Goal: Information Seeking & Learning: Check status

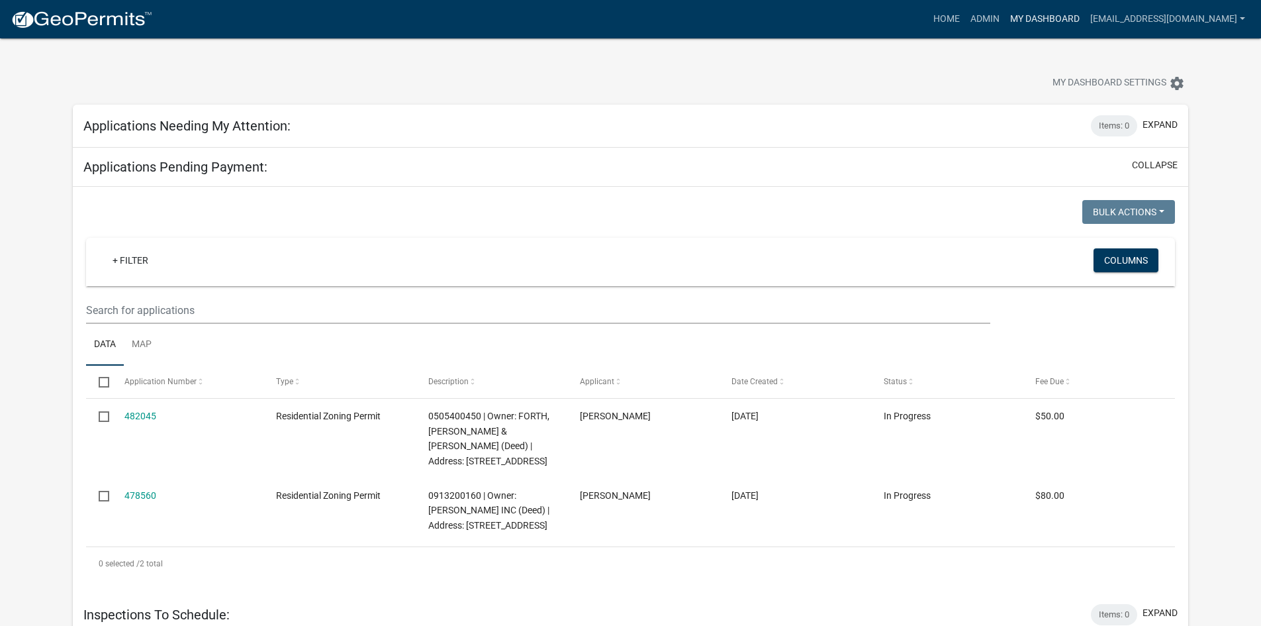
click at [1005, 16] on link "My Dashboard" at bounding box center [1045, 19] width 80 height 25
click at [968, 23] on link "Admin" at bounding box center [985, 19] width 40 height 25
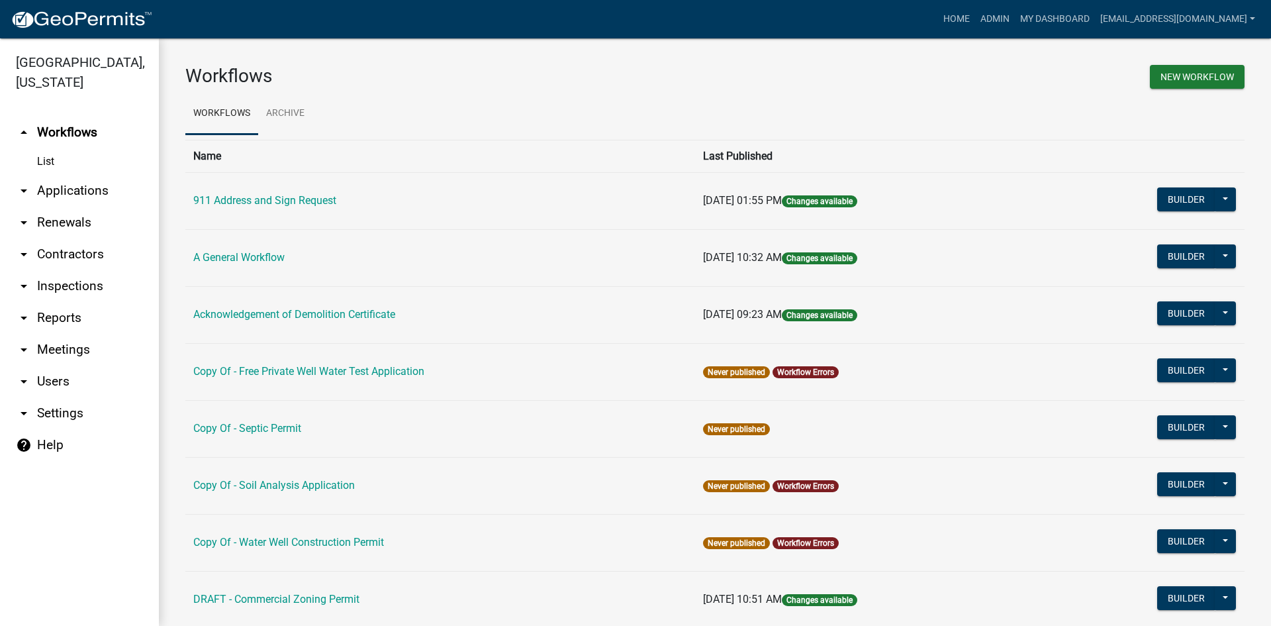
click at [50, 148] on link "List" at bounding box center [79, 161] width 159 height 26
click at [44, 148] on link "List" at bounding box center [79, 161] width 159 height 26
click at [65, 117] on link "arrow_drop_up Workflows" at bounding box center [79, 133] width 159 height 32
click at [50, 148] on link "List" at bounding box center [79, 161] width 159 height 26
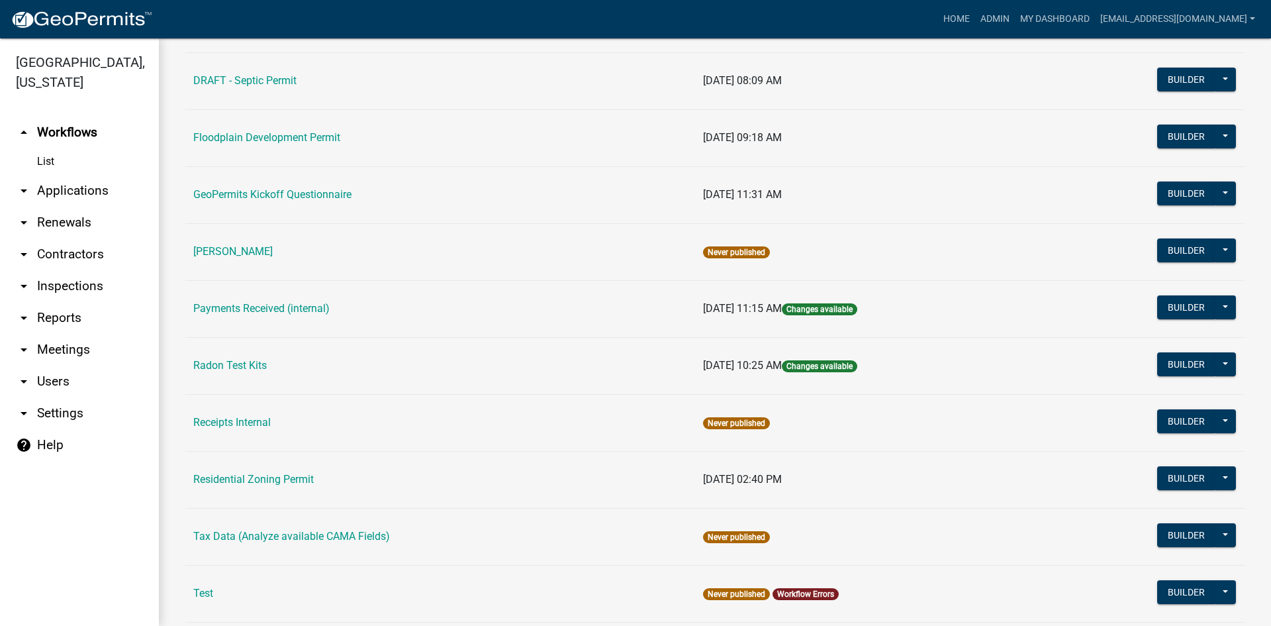
scroll to position [596, 0]
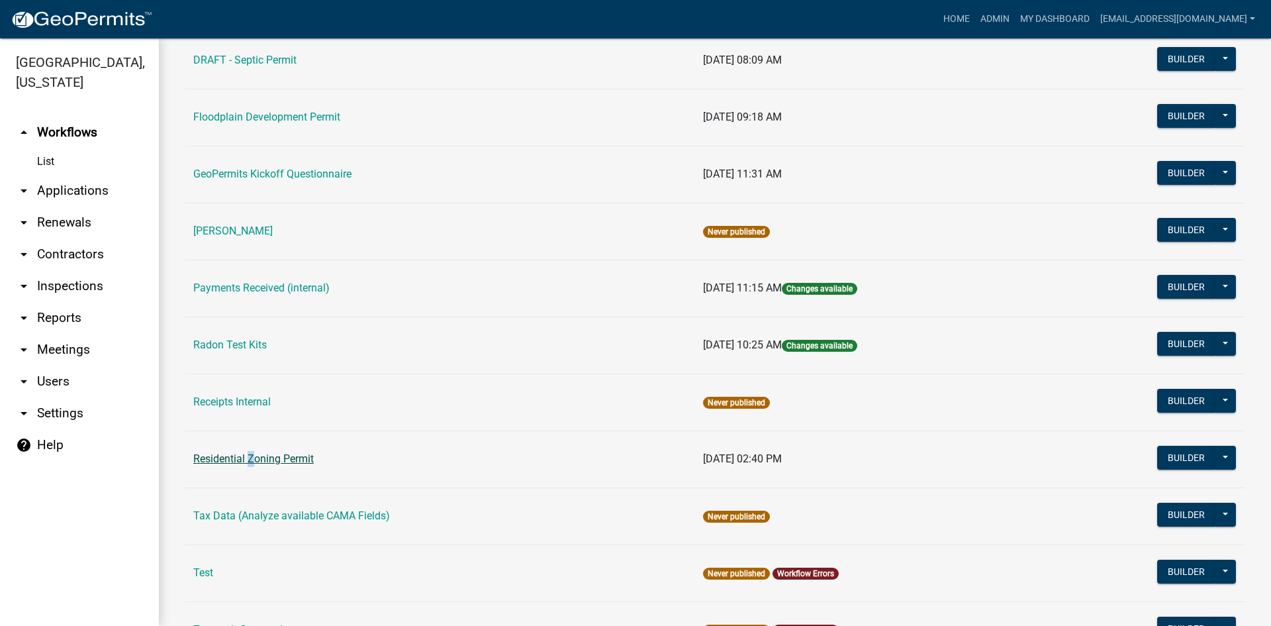
click at [247, 456] on td "Residential Zoning Permit" at bounding box center [440, 458] width 510 height 57
click at [283, 452] on link "Residential Zoning Permit" at bounding box center [253, 458] width 121 height 13
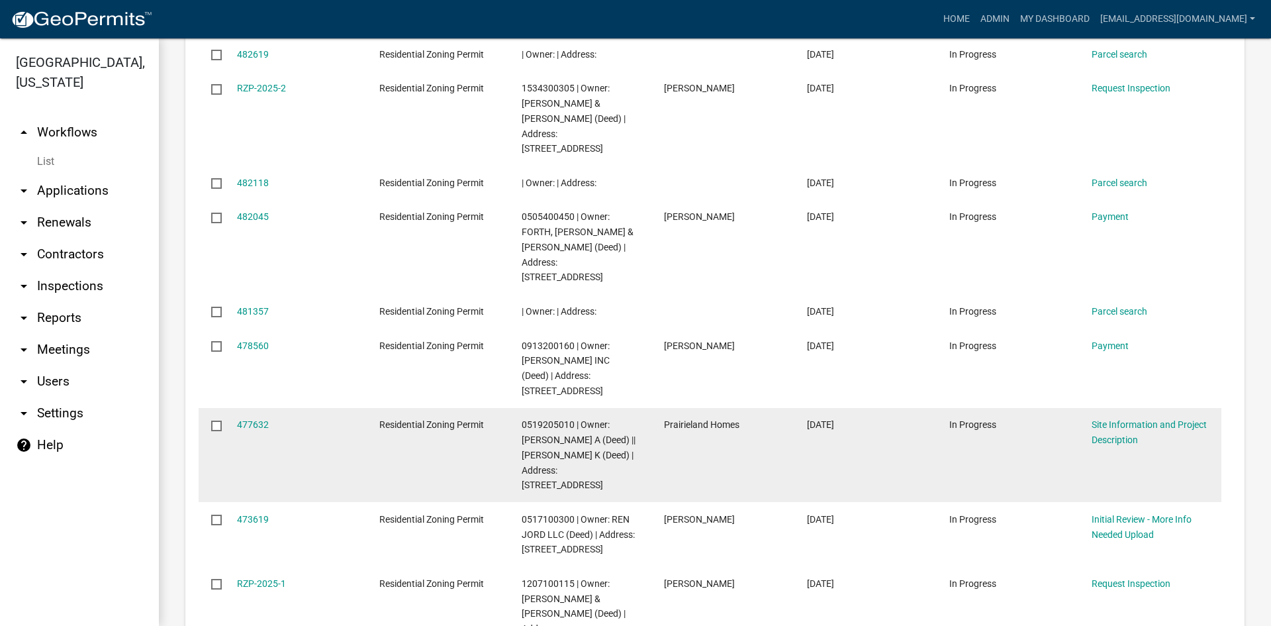
scroll to position [775, 0]
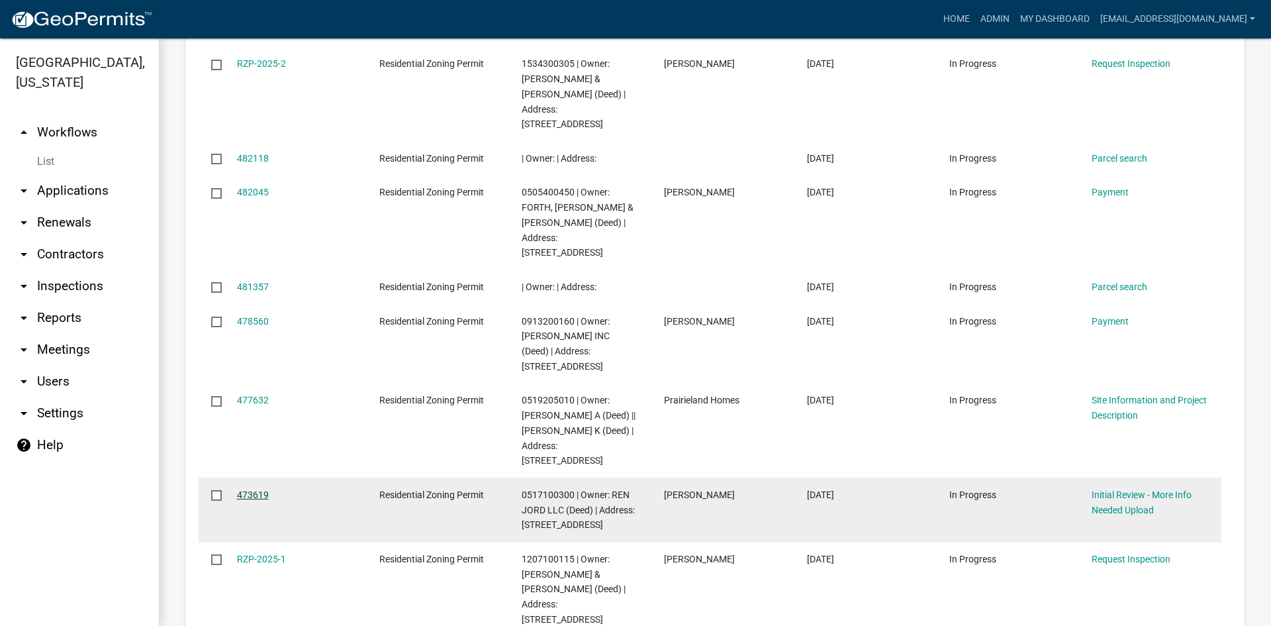
click at [252, 489] on link "473619" at bounding box center [253, 494] width 32 height 11
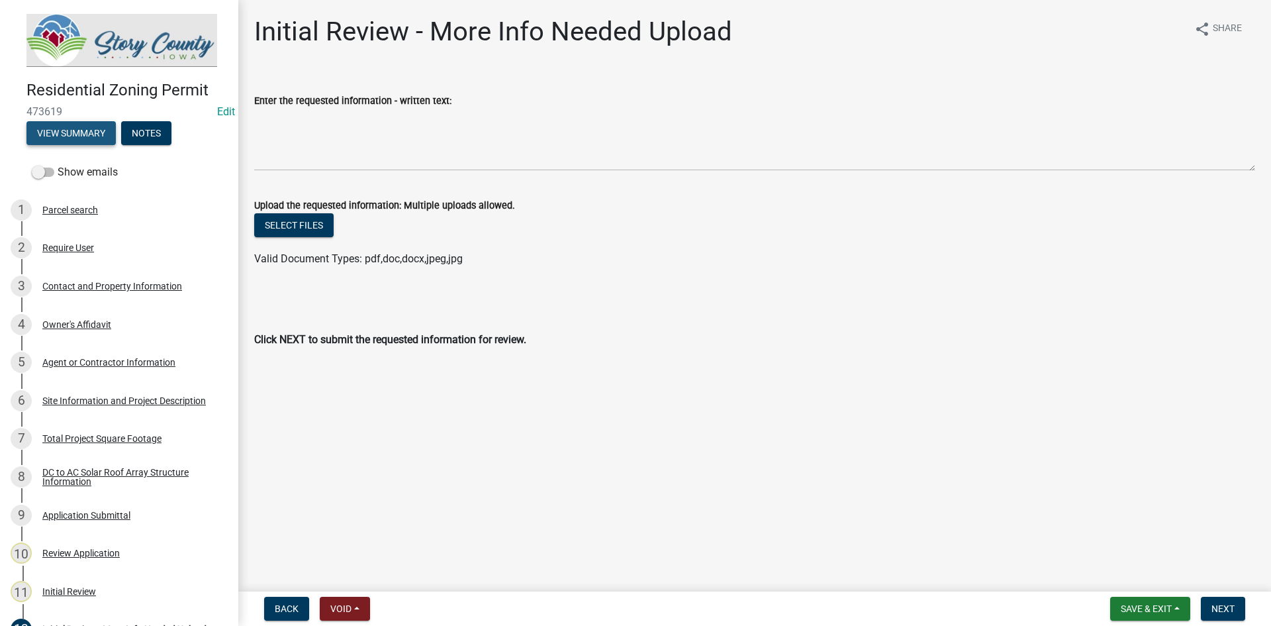
click at [67, 124] on button "View Summary" at bounding box center [70, 133] width 89 height 24
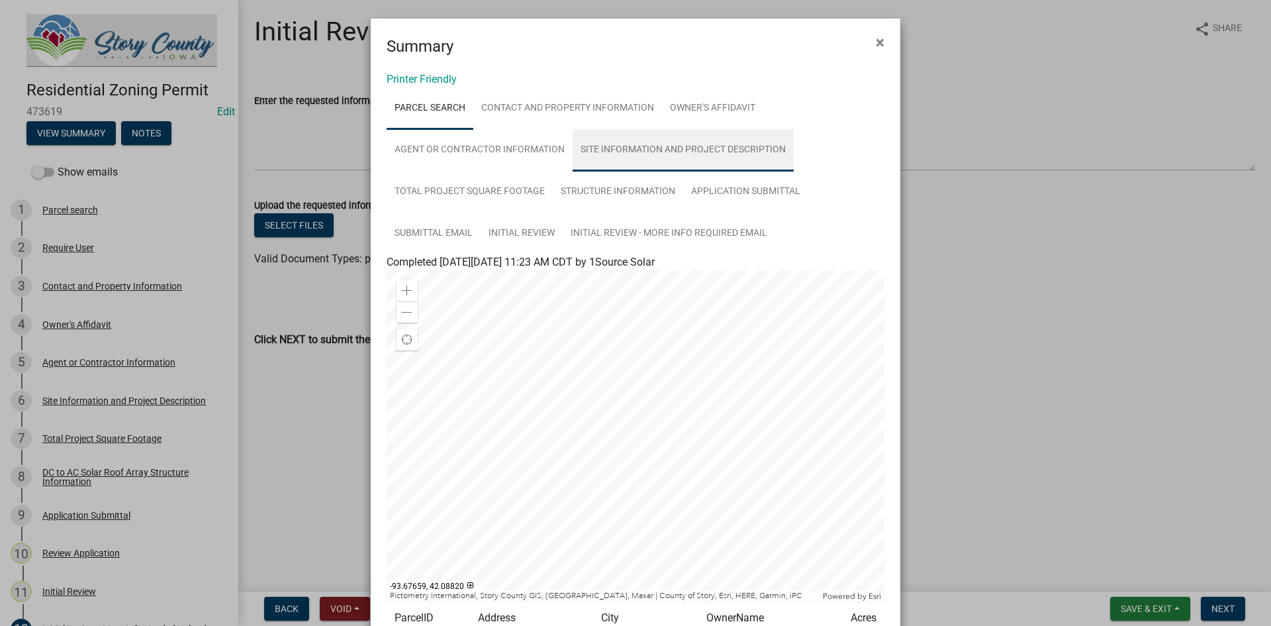
click at [645, 144] on link "Site Information and Project Description" at bounding box center [683, 150] width 221 height 42
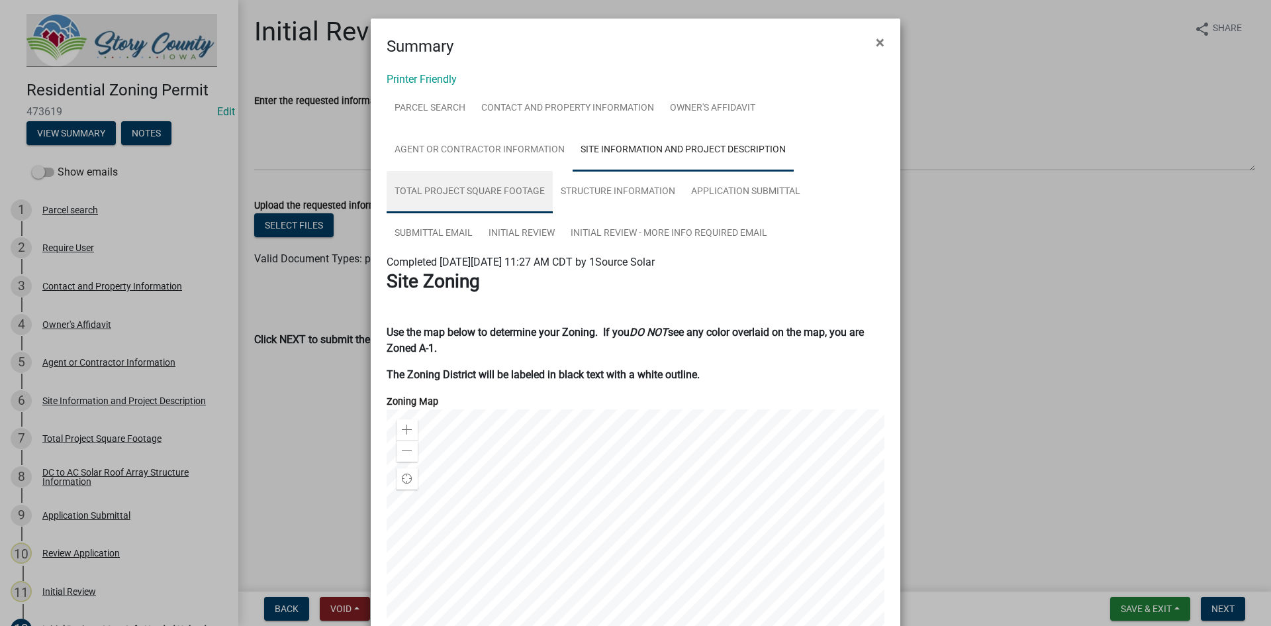
click at [481, 191] on link "Total Project Square Footage" at bounding box center [470, 192] width 166 height 42
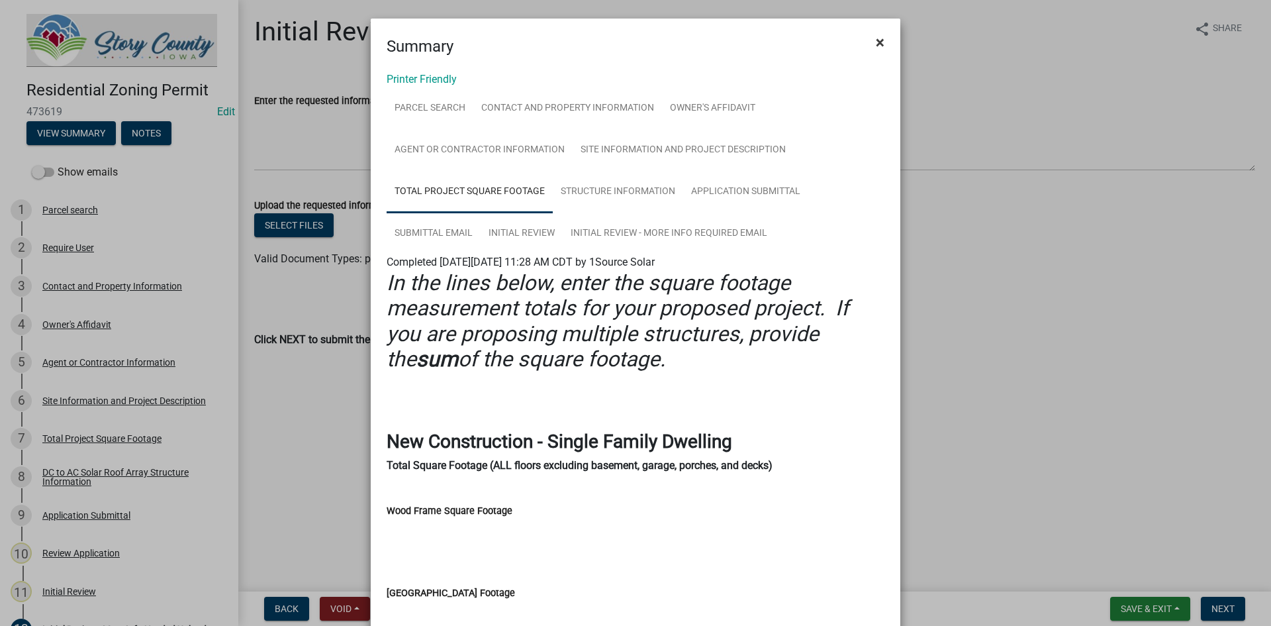
click at [877, 38] on span "×" at bounding box center [880, 42] width 9 height 19
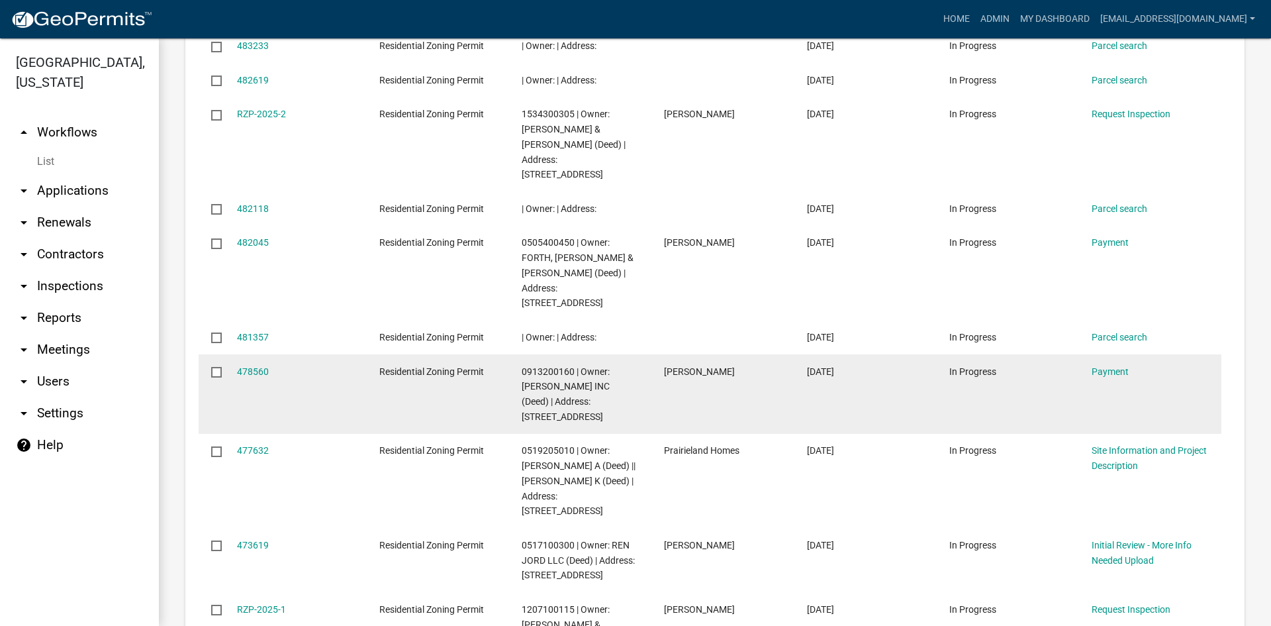
scroll to position [710, 0]
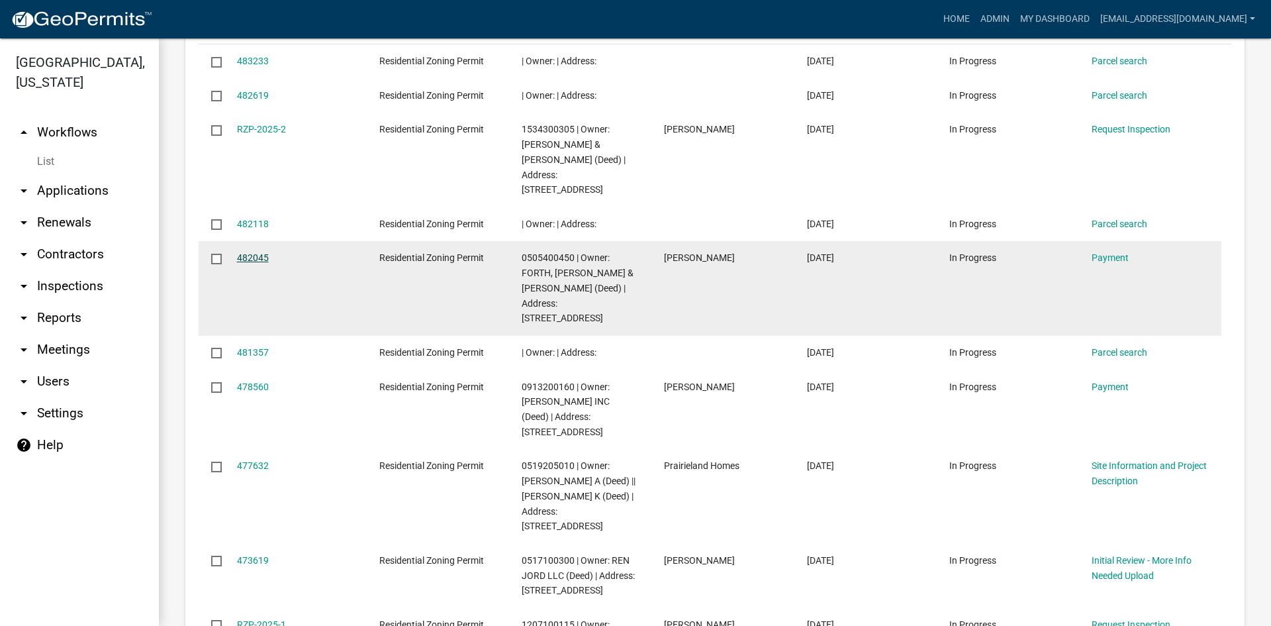
click at [254, 252] on link "482045" at bounding box center [253, 257] width 32 height 11
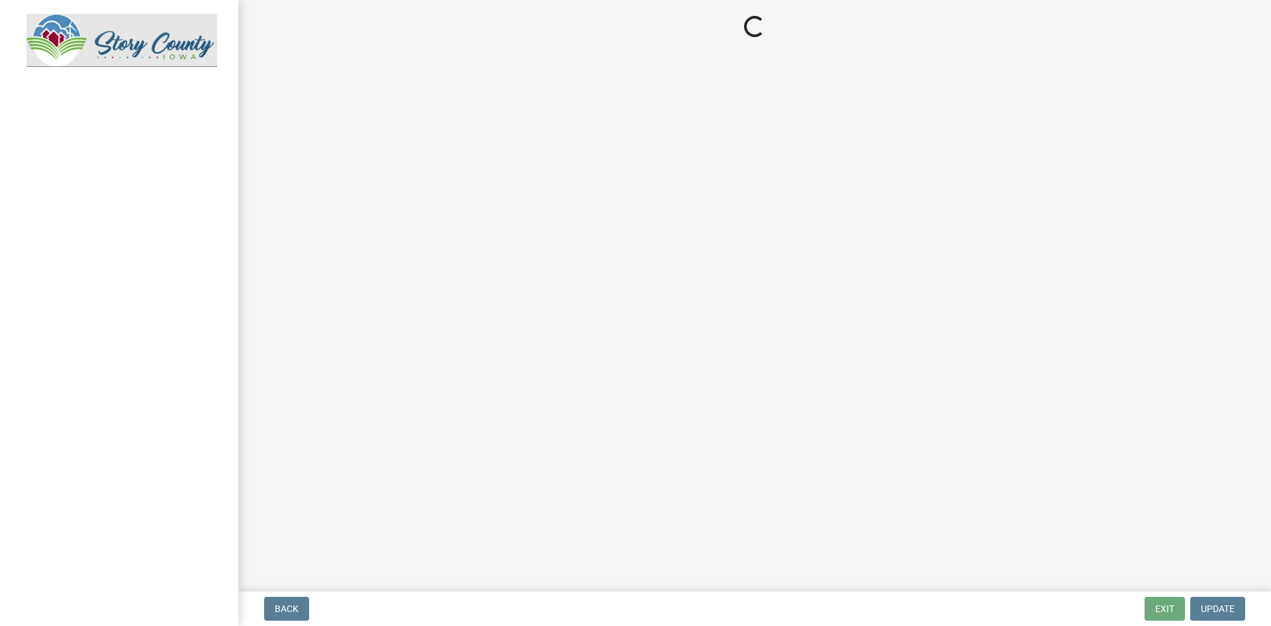
select select "3: 3"
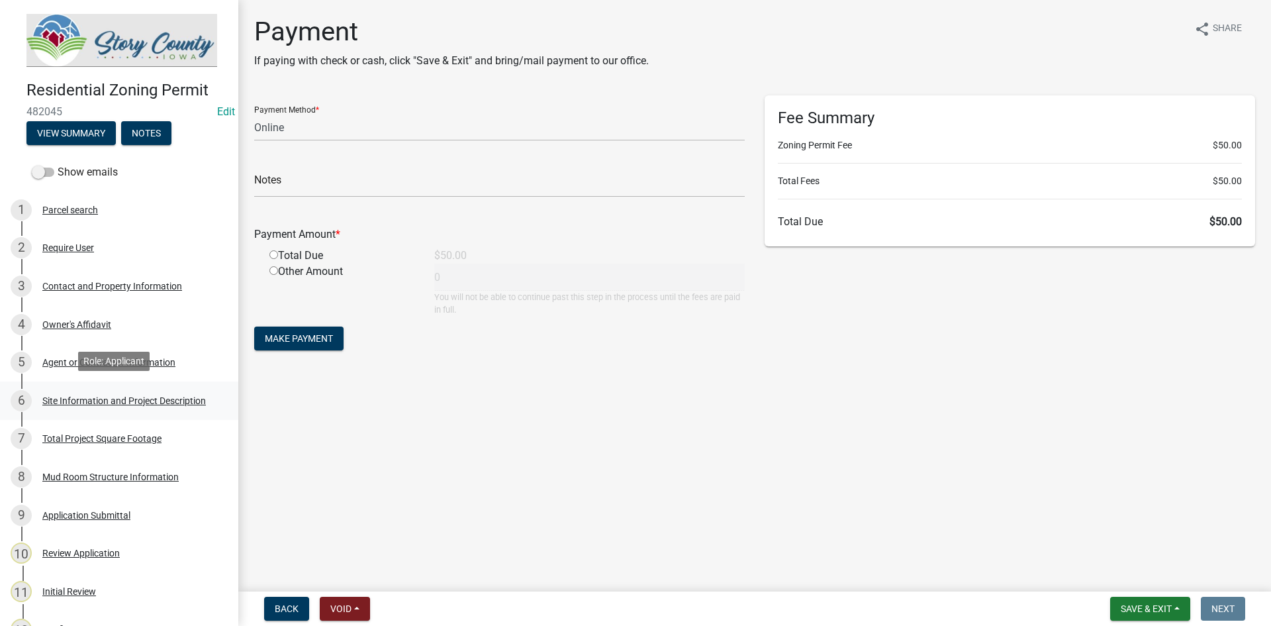
click at [92, 397] on div "Site Information and Project Description" at bounding box center [124, 400] width 164 height 9
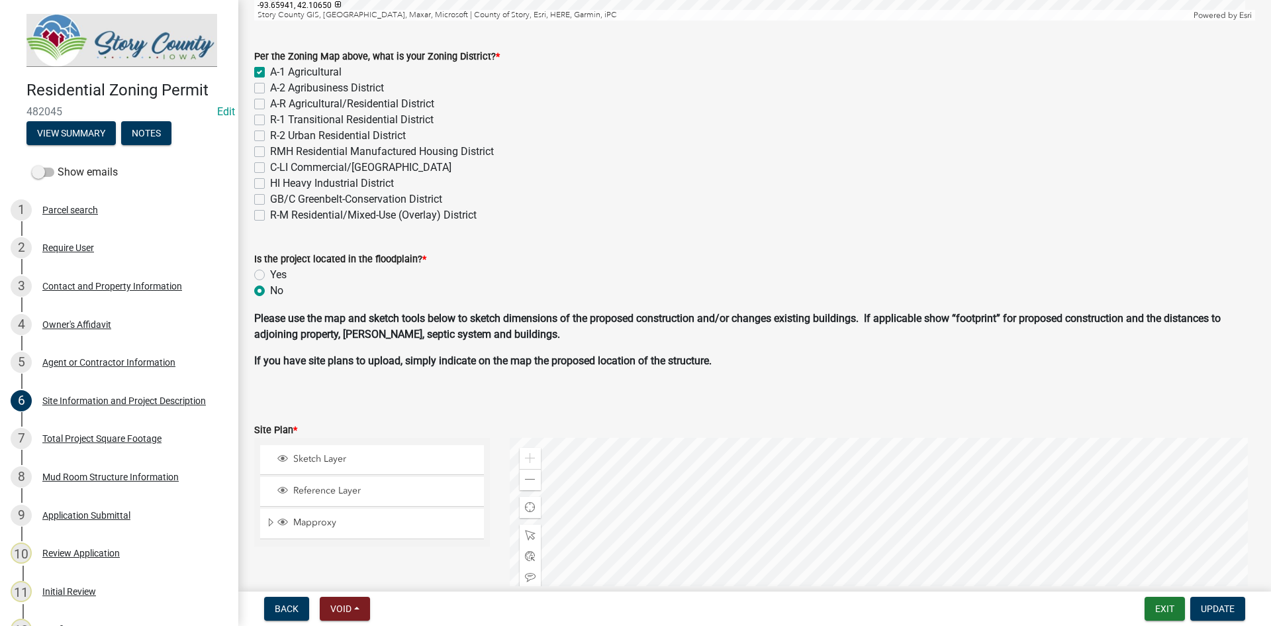
scroll to position [320, 0]
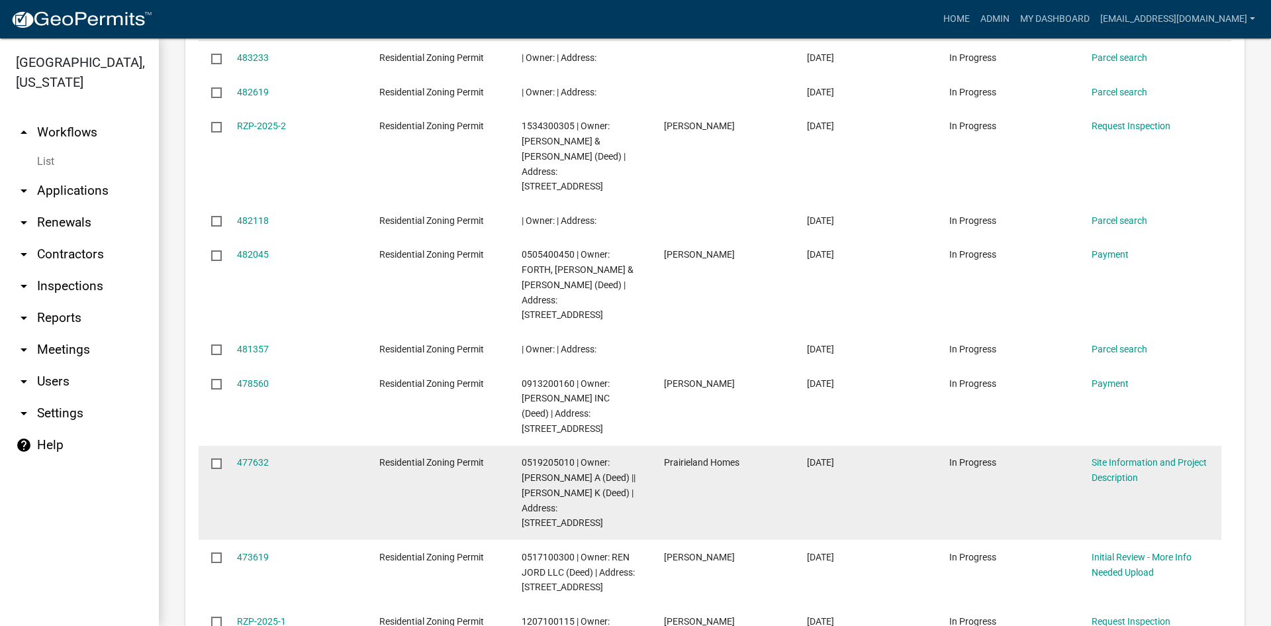
scroll to position [775, 0]
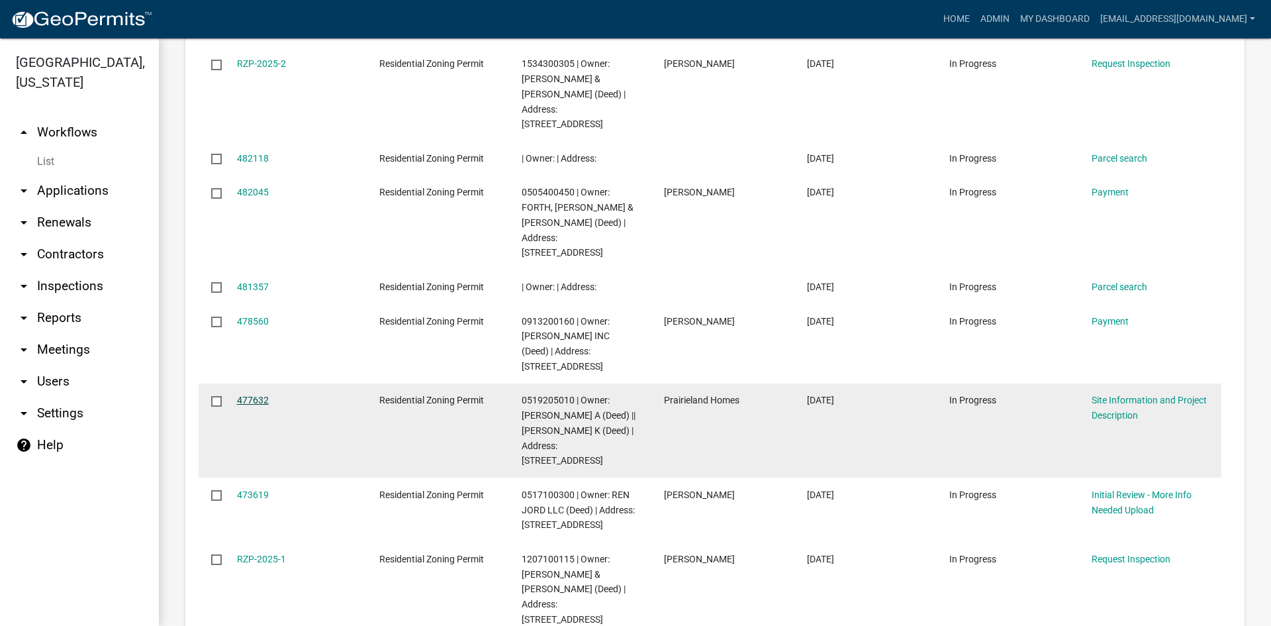
click at [256, 395] on link "477632" at bounding box center [253, 400] width 32 height 11
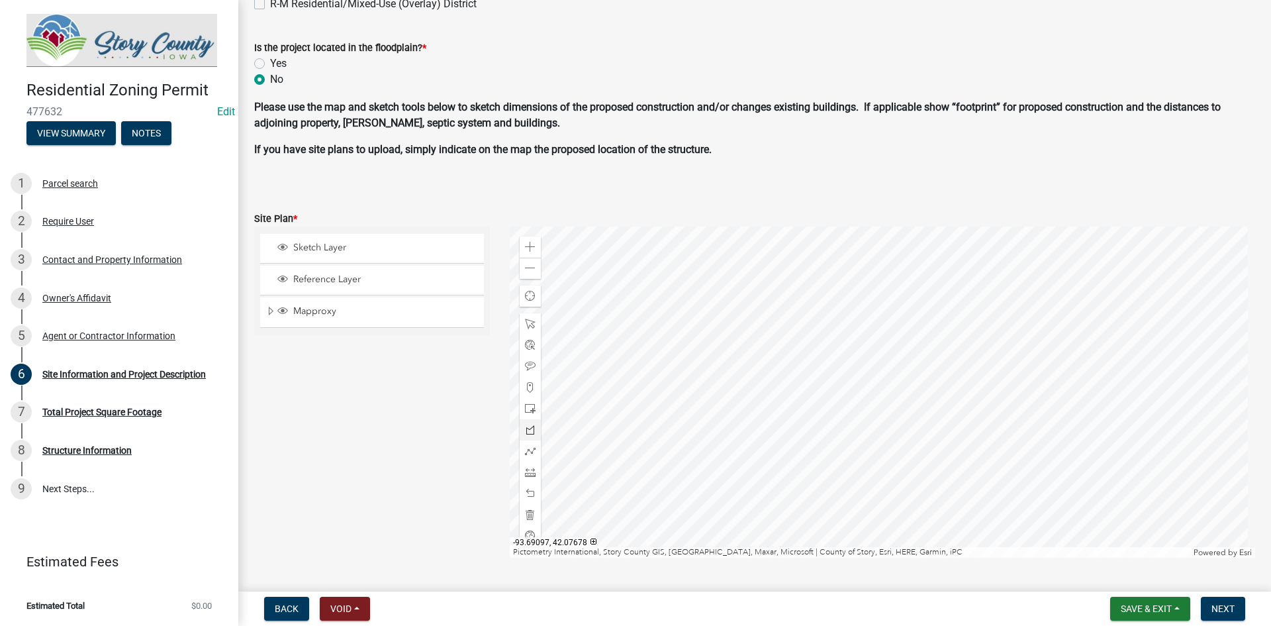
scroll to position [801, 0]
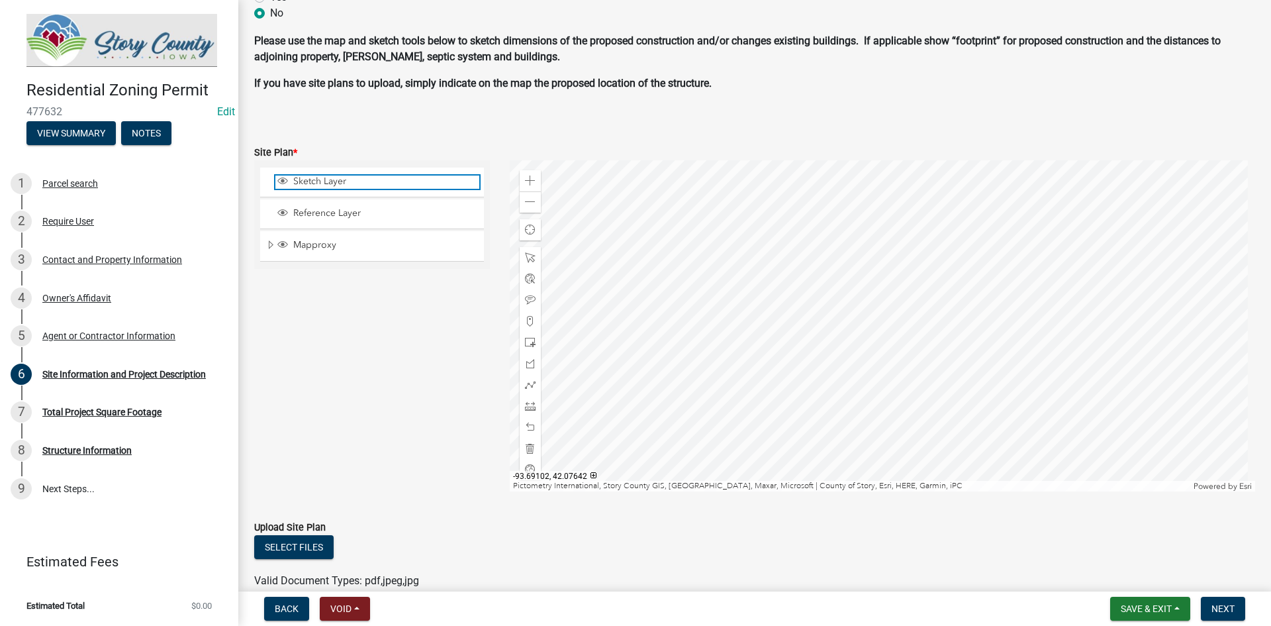
click at [283, 179] on span "Layer List" at bounding box center [282, 180] width 11 height 11
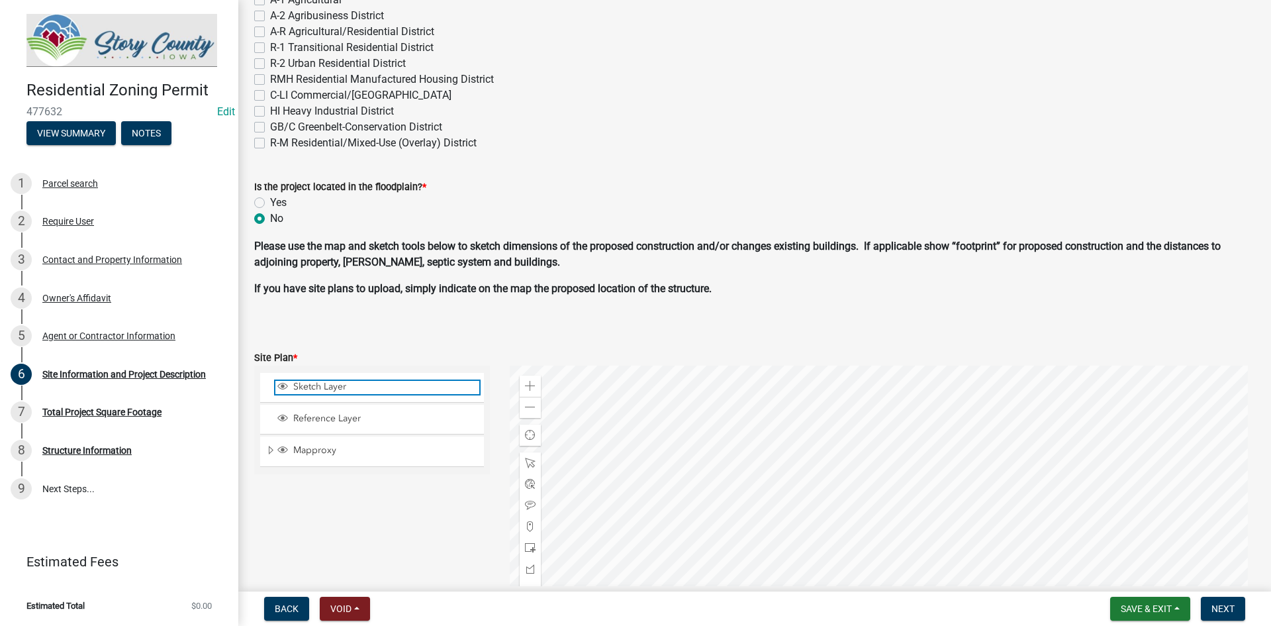
scroll to position [66, 0]
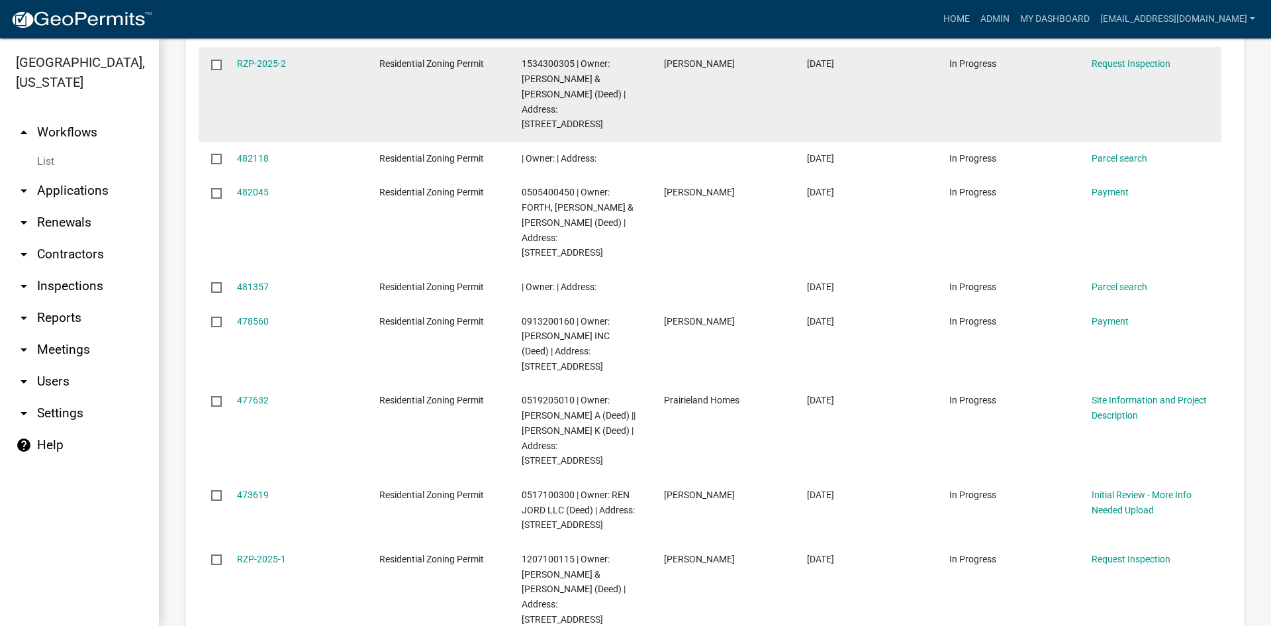
scroll to position [709, 0]
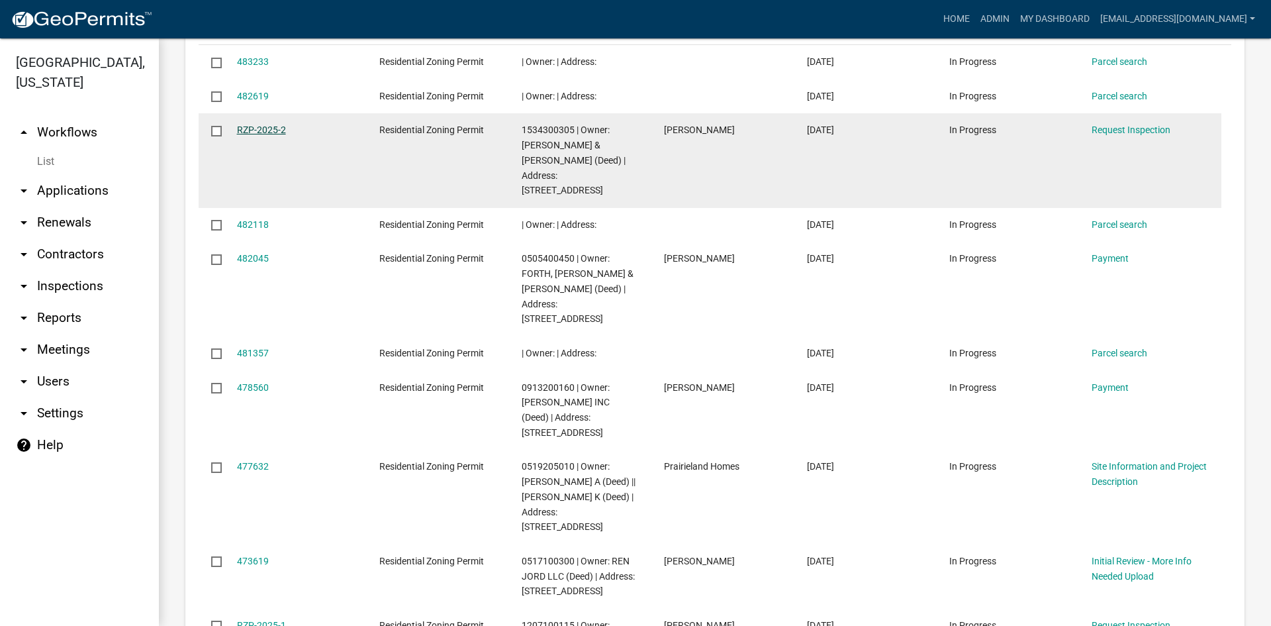
click at [242, 132] on link "RZP-2025-2" at bounding box center [261, 129] width 49 height 11
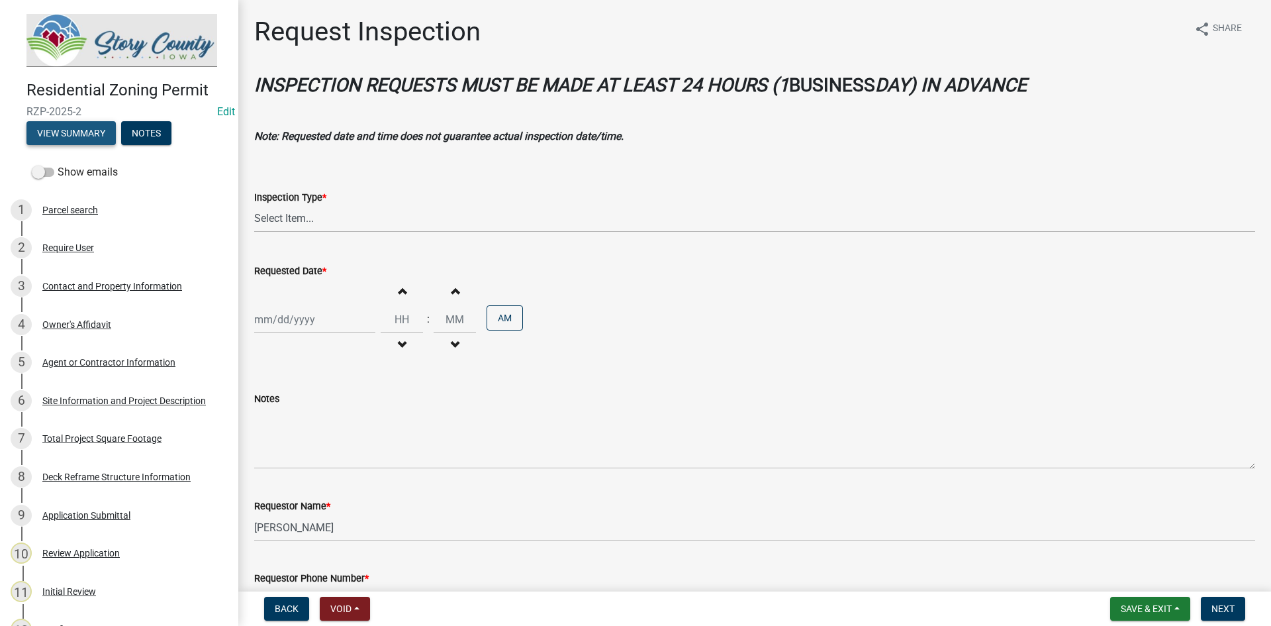
click at [73, 121] on button "View Summary" at bounding box center [70, 133] width 89 height 24
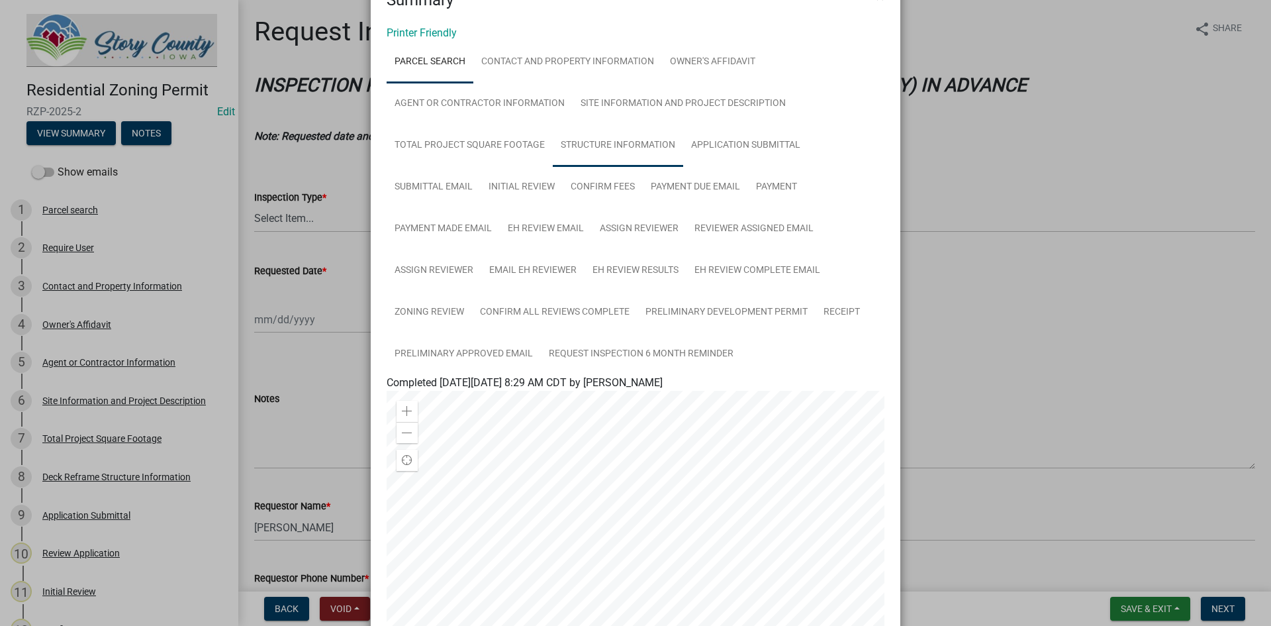
scroll to position [66, 0]
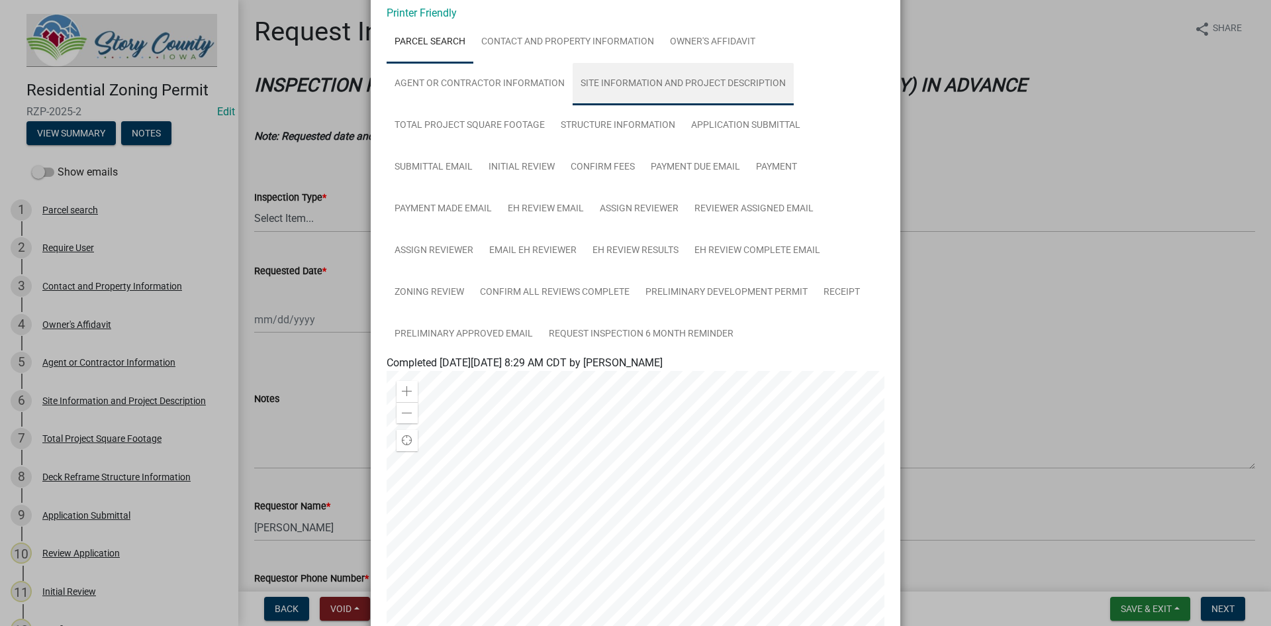
click at [758, 83] on link "Site Information and Project Description" at bounding box center [683, 84] width 221 height 42
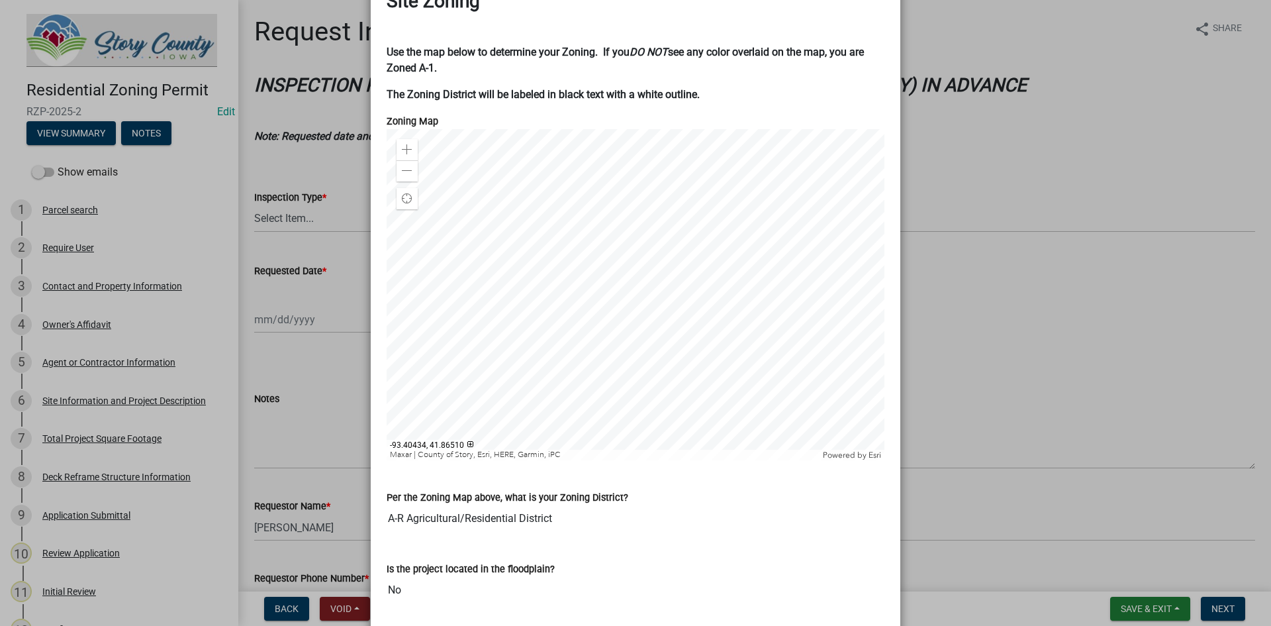
scroll to position [0, 0]
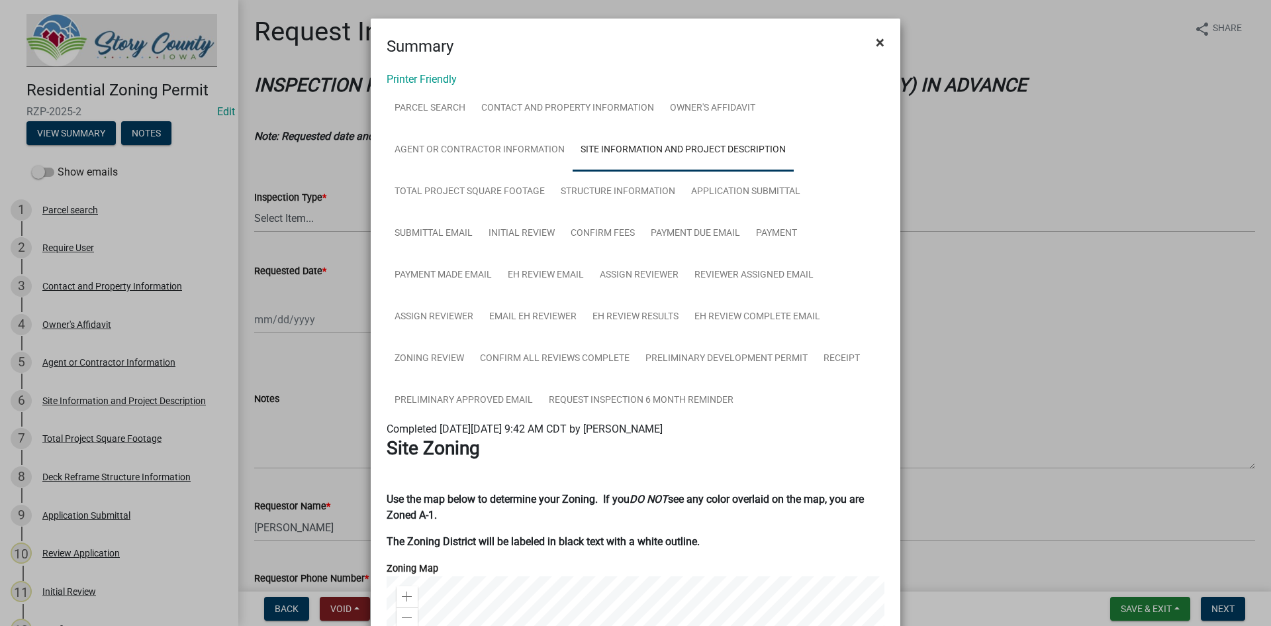
click at [885, 41] on button "×" at bounding box center [880, 42] width 30 height 37
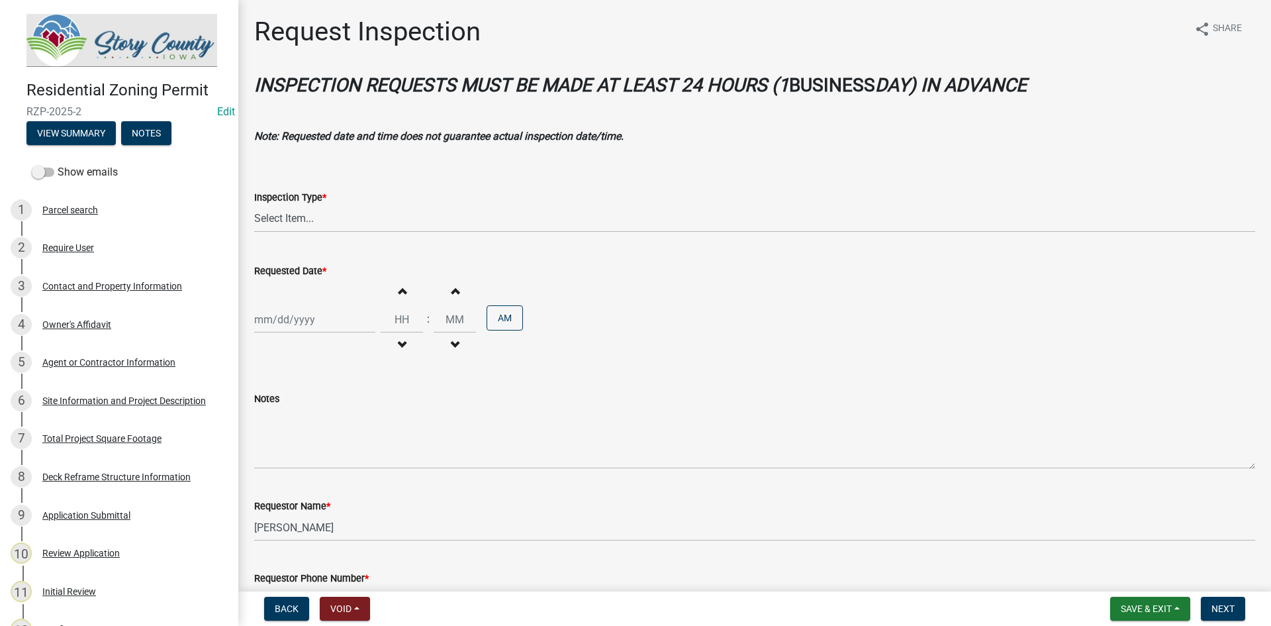
scroll to position [162, 0]
